Goal: Task Accomplishment & Management: Complete application form

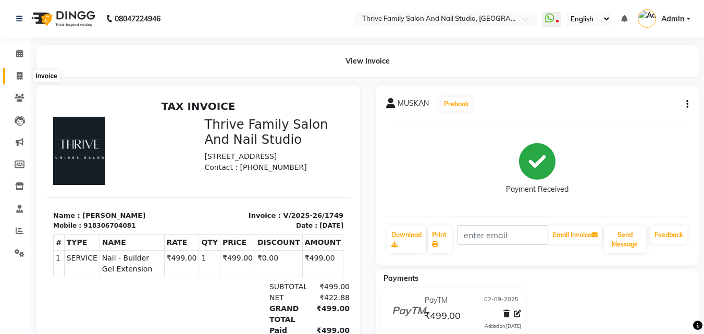
click at [23, 75] on span at bounding box center [19, 76] width 18 height 12
select select "5990"
select select "service"
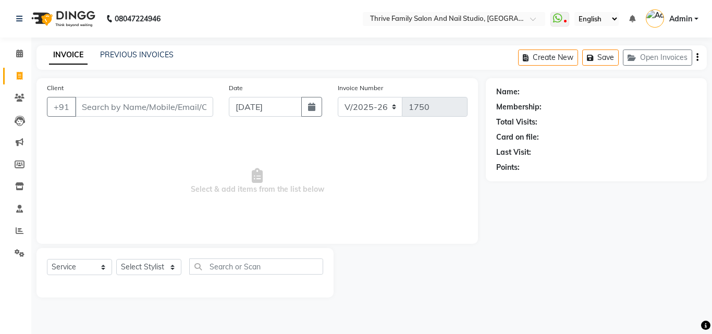
click at [99, 106] on input "Client" at bounding box center [144, 107] width 138 height 20
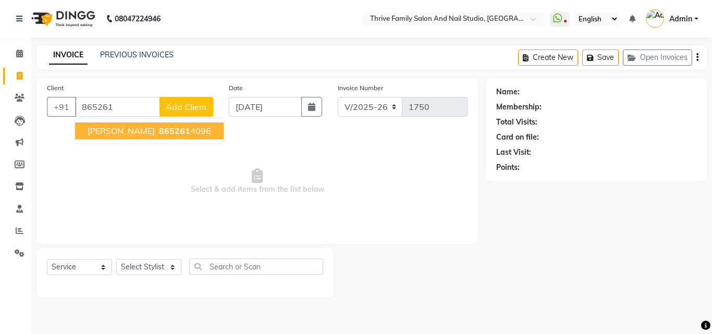
click at [107, 136] on span "[PERSON_NAME]" at bounding box center [121, 131] width 67 height 10
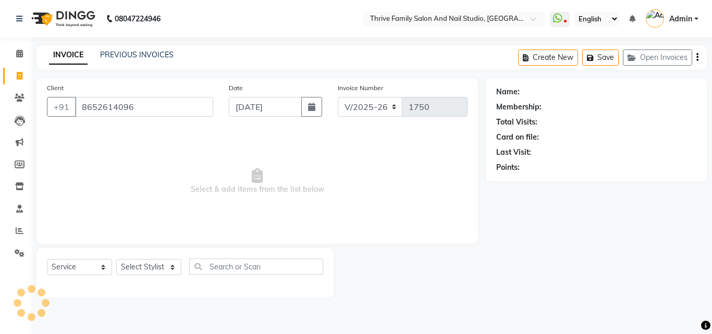
type input "8652614096"
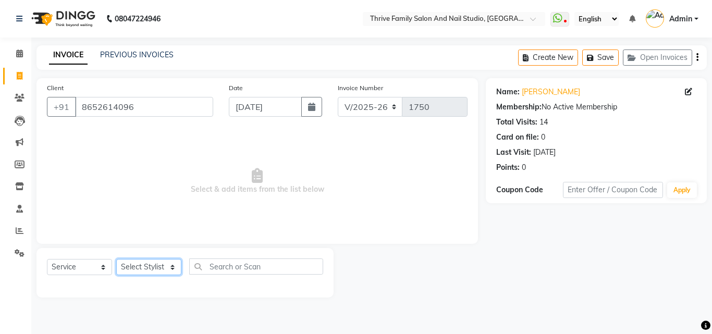
click at [171, 265] on select "Select Stylist [PERSON_NAME] [PERSON_NAME] [PERSON_NAME] Manager [PERSON_NAME] …" at bounding box center [148, 267] width 65 height 16
select select "77558"
click at [116, 259] on select "Select Stylist [PERSON_NAME] [PERSON_NAME] [PERSON_NAME] Manager [PERSON_NAME] …" at bounding box center [148, 267] width 65 height 16
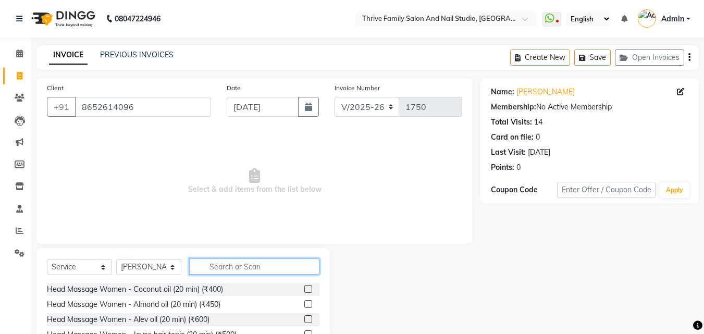
click at [235, 267] on input "text" at bounding box center [254, 267] width 130 height 16
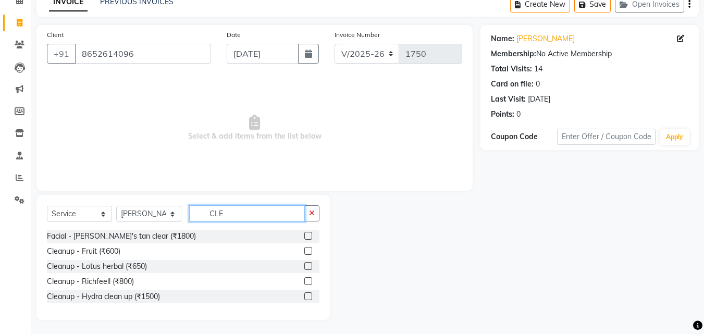
scroll to position [55, 0]
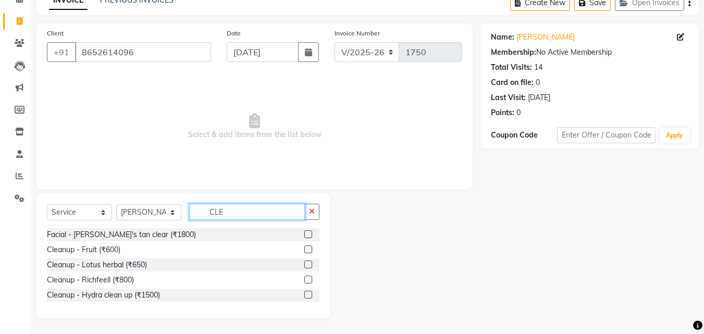
type input "CLE"
click at [308, 282] on label at bounding box center [309, 280] width 8 height 8
click at [308, 282] on input "checkbox" at bounding box center [308, 280] width 7 height 7
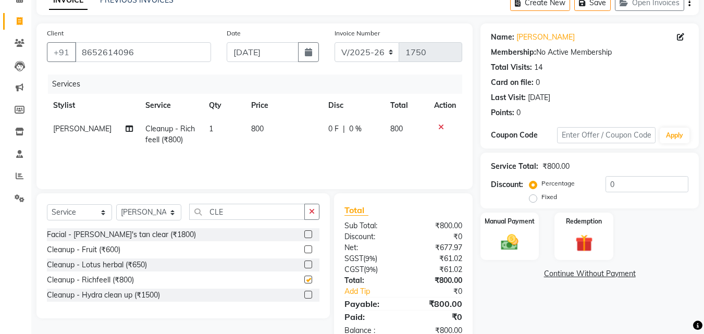
checkbox input "false"
click at [225, 210] on input "CLE" at bounding box center [247, 212] width 116 height 16
type input "C"
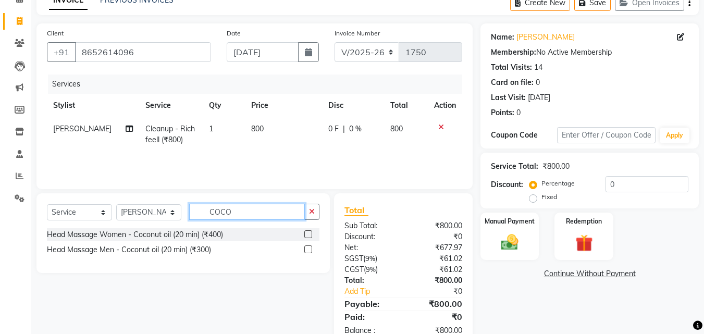
type input "COCO"
click at [308, 250] on label at bounding box center [309, 250] width 8 height 8
click at [308, 250] on input "checkbox" at bounding box center [308, 250] width 7 height 7
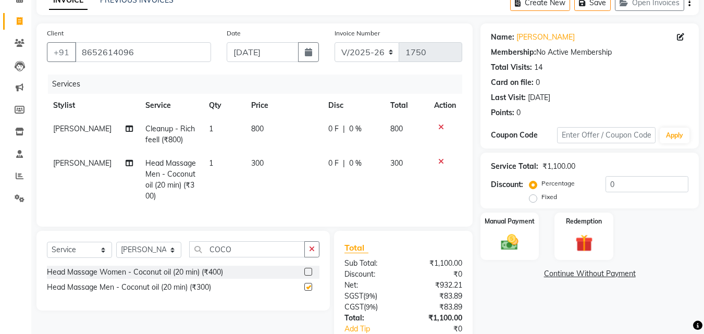
checkbox input "false"
click at [236, 258] on input "COCO" at bounding box center [247, 249] width 116 height 16
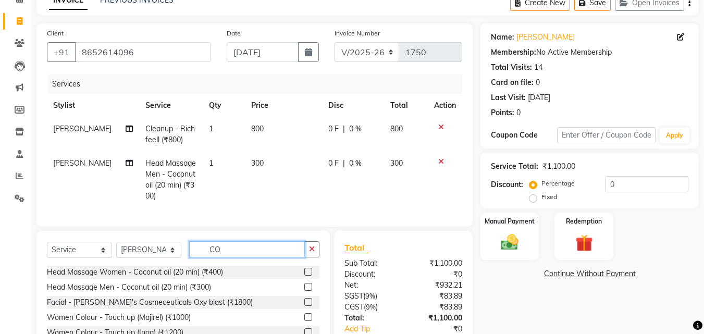
type input "C"
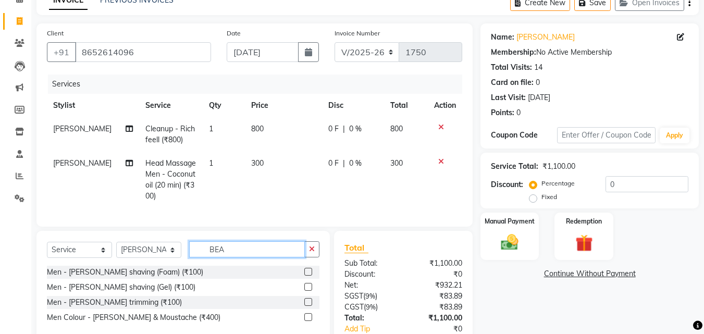
type input "BEA"
click at [309, 306] on label at bounding box center [309, 302] width 8 height 8
click at [309, 306] on input "checkbox" at bounding box center [308, 302] width 7 height 7
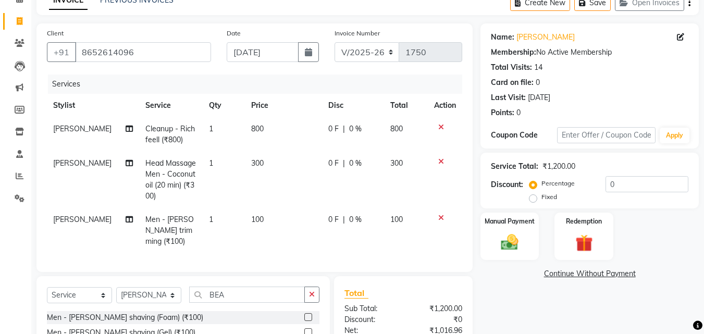
checkbox input "false"
click at [229, 291] on input "BEA" at bounding box center [247, 295] width 116 height 16
type input "B"
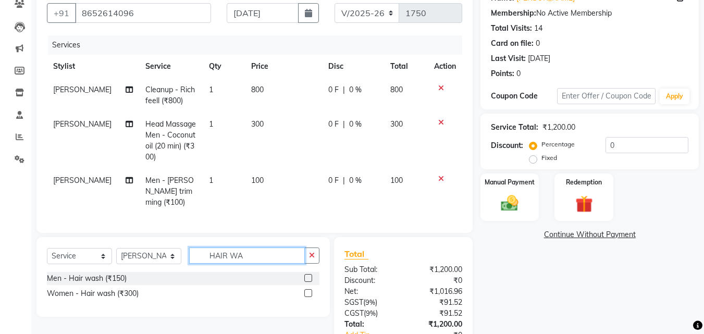
scroll to position [95, 0]
type input "HAIR WA"
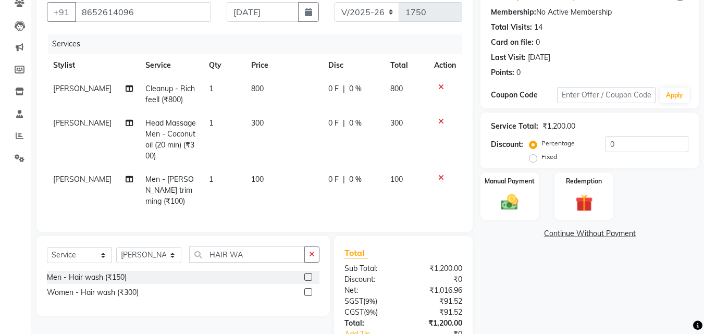
click at [310, 275] on label at bounding box center [309, 277] width 8 height 8
click at [310, 275] on input "checkbox" at bounding box center [308, 277] width 7 height 7
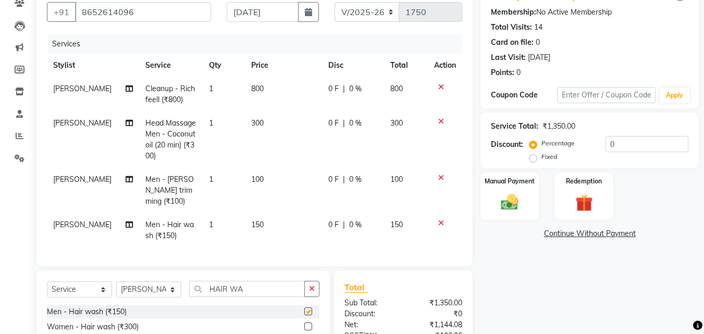
checkbox input "false"
click at [349, 220] on span "0 %" at bounding box center [355, 225] width 13 height 11
select select "77558"
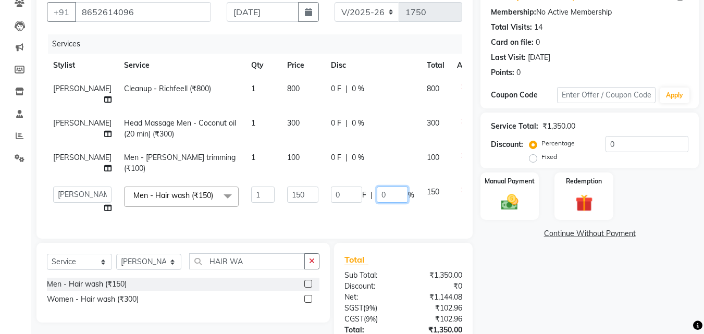
click at [377, 194] on input "0" at bounding box center [392, 195] width 31 height 16
type input "5"
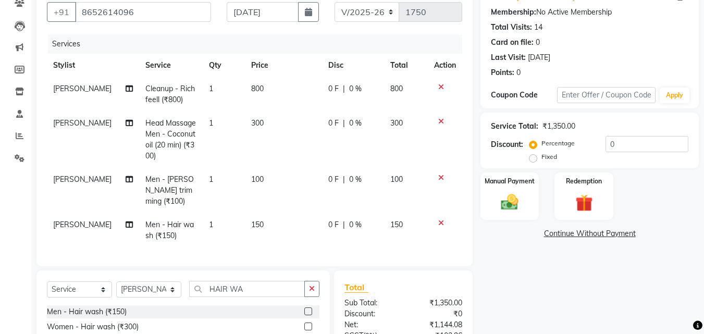
click at [255, 220] on span "150" at bounding box center [257, 224] width 13 height 9
select select "77558"
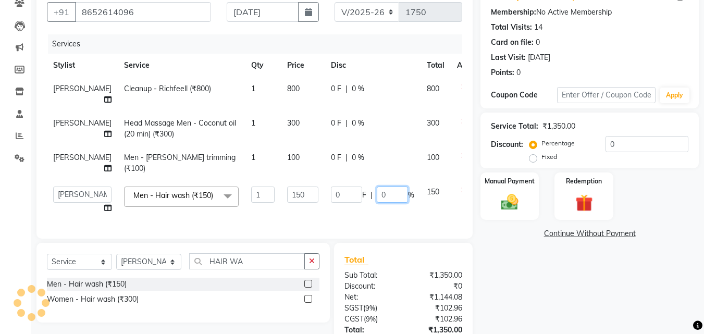
click at [377, 197] on input "0" at bounding box center [392, 195] width 31 height 16
type input "5"
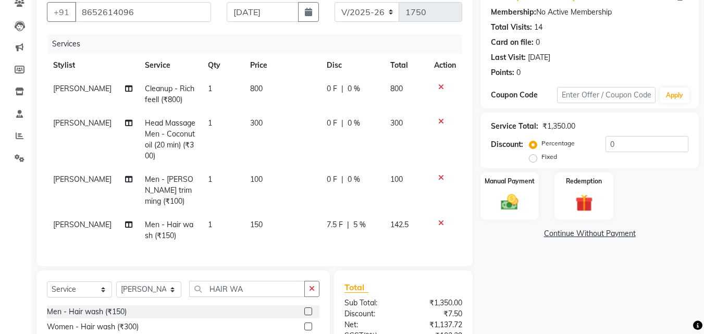
click at [484, 245] on div "Name: [PERSON_NAME] Membership: No Active Membership Total Visits: 14 Card on f…" at bounding box center [594, 203] width 226 height 441
click at [354, 220] on span "5 %" at bounding box center [360, 225] width 13 height 11
select select "77558"
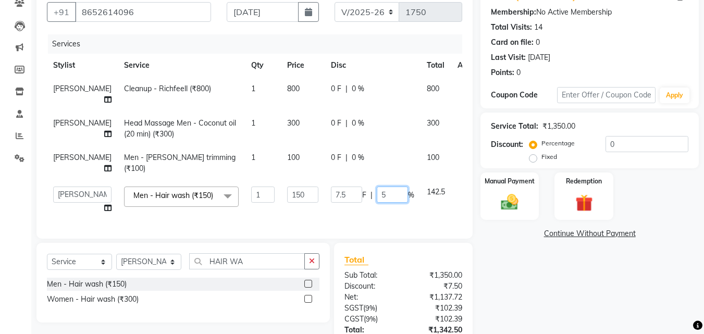
click at [377, 194] on input "5" at bounding box center [392, 195] width 31 height 16
type input "10"
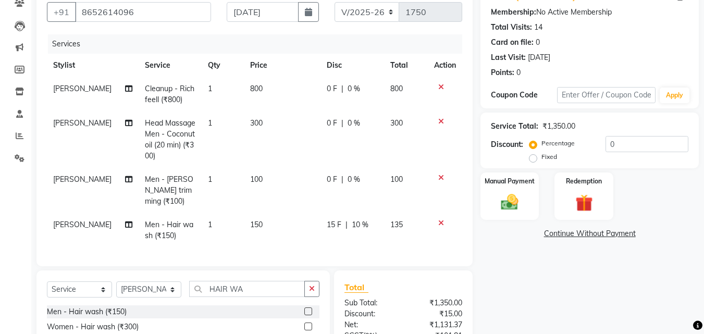
click at [501, 258] on div "Name: [PERSON_NAME] Membership: No Active Membership Total Visits: 14 Card on f…" at bounding box center [594, 203] width 226 height 441
click at [355, 220] on span "10 %" at bounding box center [360, 225] width 17 height 11
select select "77558"
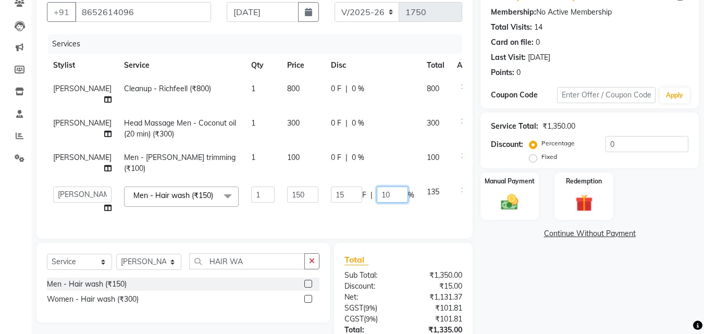
click at [377, 194] on input "10" at bounding box center [392, 195] width 31 height 16
type input "15"
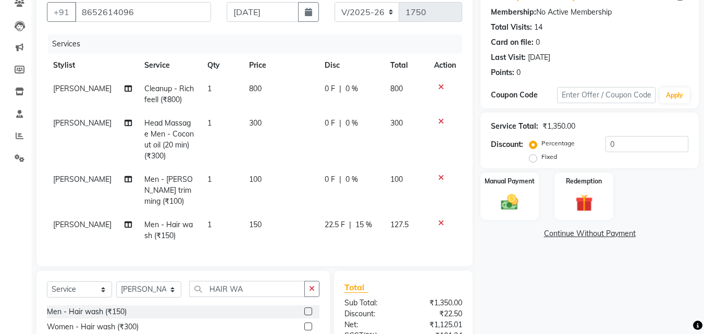
click at [488, 254] on div "Name: [PERSON_NAME] Membership: No Active Membership Total Visits: 14 Card on f…" at bounding box center [594, 203] width 226 height 441
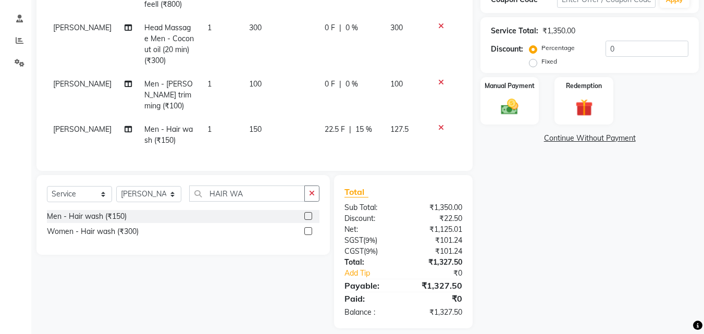
scroll to position [197, 0]
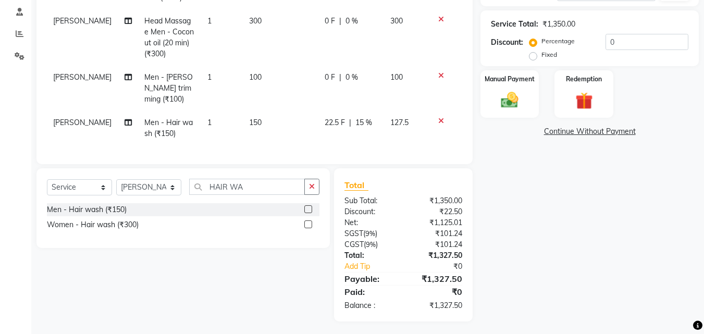
click at [360, 117] on span "15 %" at bounding box center [364, 122] width 17 height 11
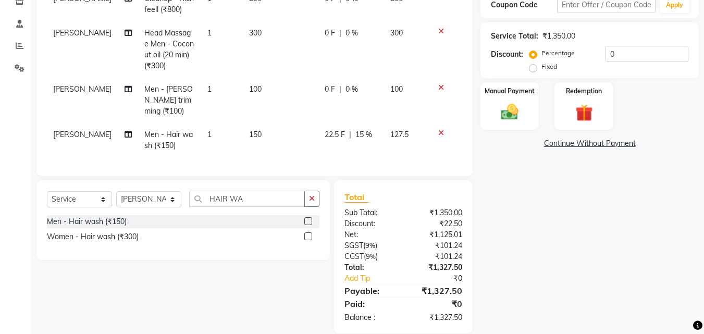
select select "77558"
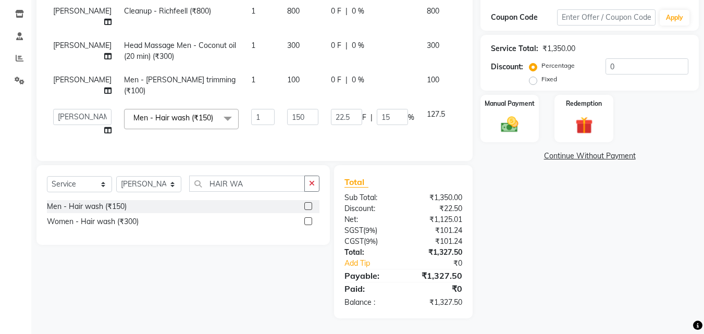
click at [377, 112] on input "15" at bounding box center [392, 117] width 31 height 16
type input "20"
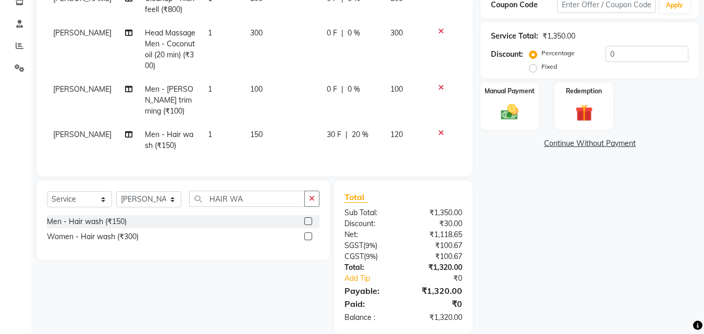
click at [535, 212] on div "Name: [PERSON_NAME] Membership: No Active Membership Total Visits: 14 Card on f…" at bounding box center [594, 113] width 226 height 441
click at [357, 129] on span "20 %" at bounding box center [360, 134] width 17 height 11
select select "77558"
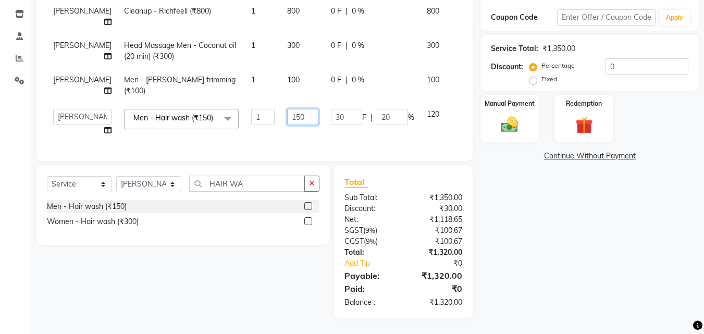
click at [287, 109] on input "150" at bounding box center [302, 117] width 31 height 16
type input "1"
type input "100"
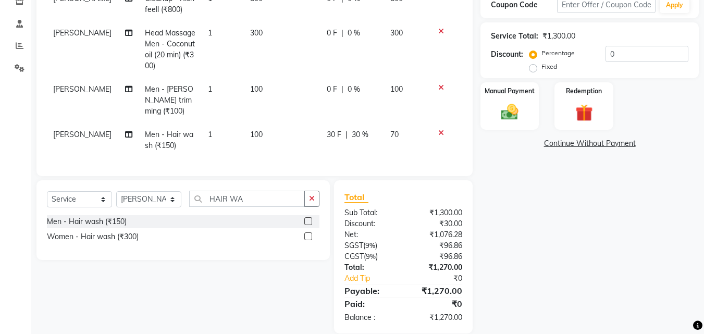
click at [364, 104] on td "0 F | 0 %" at bounding box center [353, 100] width 64 height 45
select select "77558"
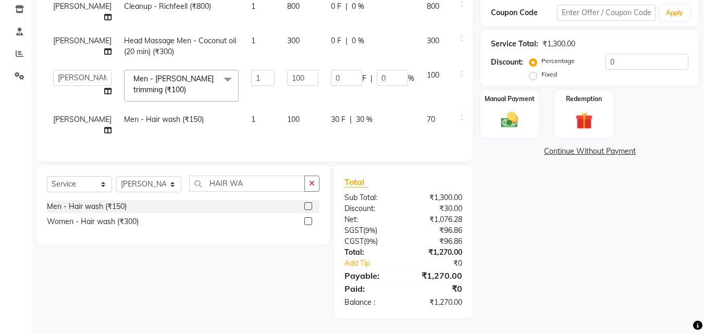
click at [356, 114] on span "30 %" at bounding box center [364, 119] width 17 height 11
select select "77558"
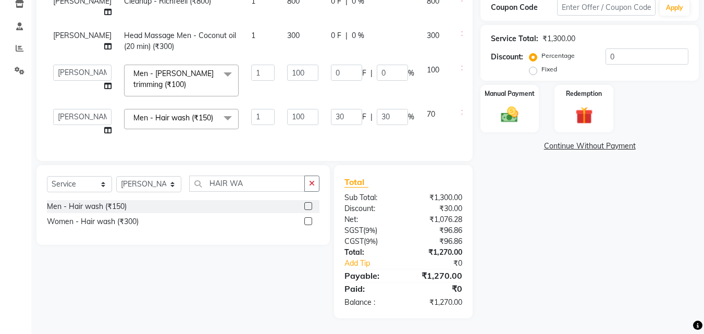
click at [362, 112] on span "F" at bounding box center [364, 117] width 4 height 11
click at [377, 115] on input "30" at bounding box center [392, 117] width 31 height 16
type input "3"
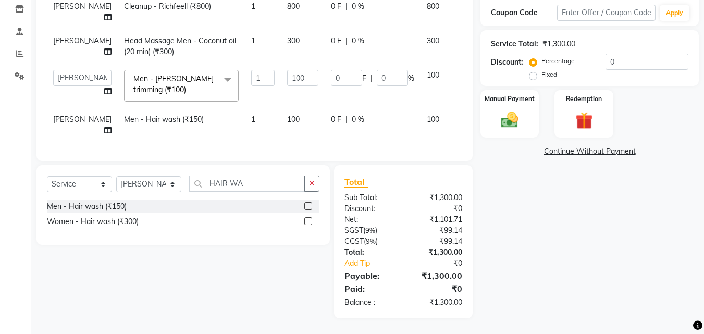
click at [522, 188] on div "Name: [PERSON_NAME] Membership: No Active Membership Total Visits: 14 Card on f…" at bounding box center [594, 110] width 226 height 418
click at [510, 217] on div "Name: [PERSON_NAME] Membership: No Active Membership Total Visits: 14 Card on f…" at bounding box center [594, 110] width 226 height 418
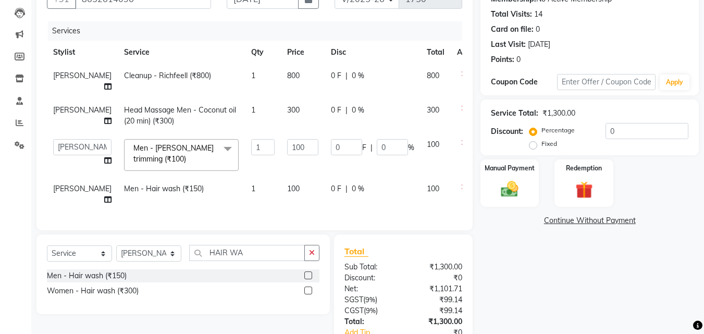
scroll to position [107, 0]
click at [520, 194] on img at bounding box center [509, 189] width 29 height 21
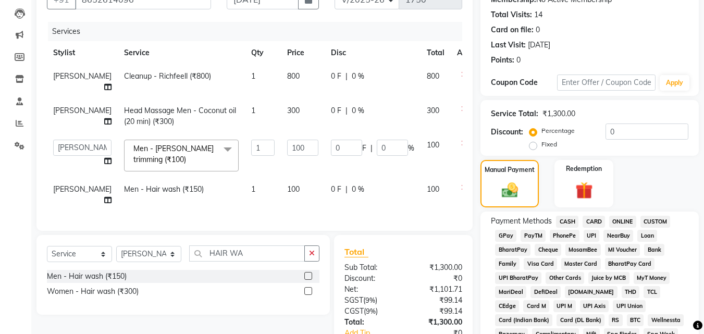
click at [538, 233] on span "PayTM" at bounding box center [533, 236] width 25 height 12
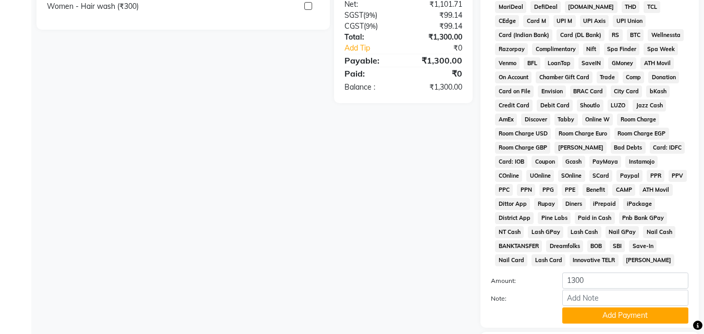
scroll to position [451, 0]
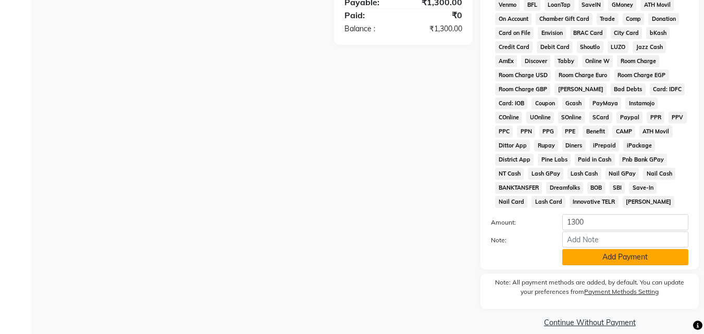
click at [601, 259] on button "Add Payment" at bounding box center [626, 257] width 126 height 16
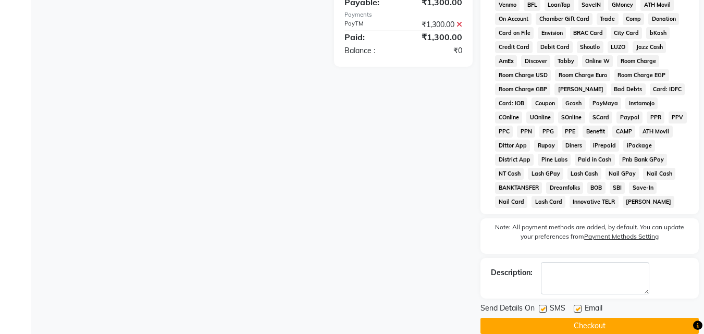
click at [585, 321] on button "Checkout" at bounding box center [590, 326] width 218 height 16
